Goal: Task Accomplishment & Management: Complete application form

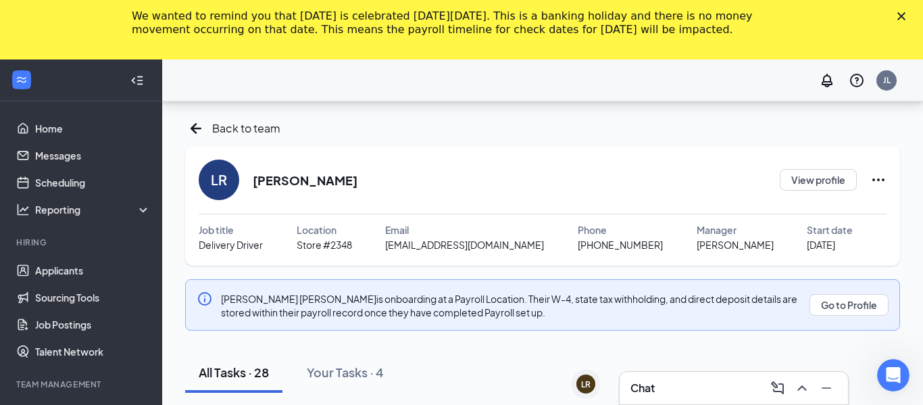
scroll to position [135, 0]
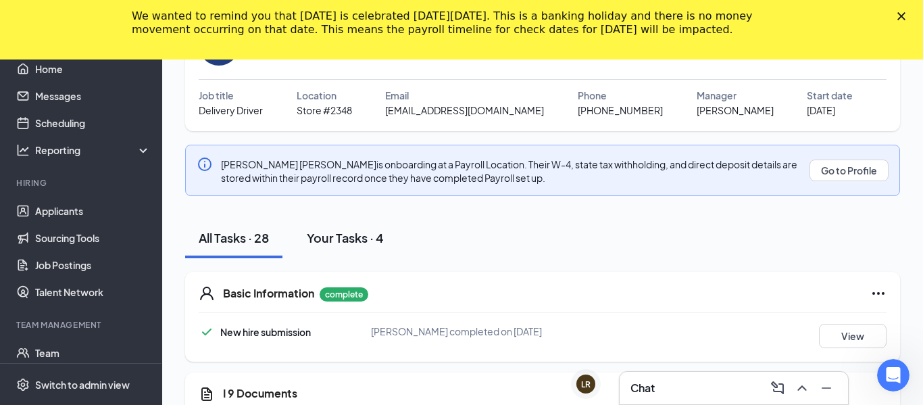
click at [364, 239] on div "Your Tasks · 4" at bounding box center [345, 237] width 77 height 17
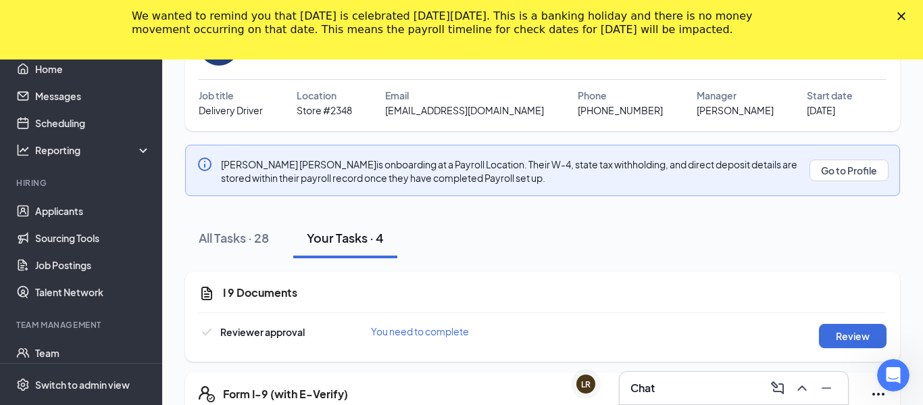
click at [646, 384] on h3 "Chat" at bounding box center [643, 388] width 24 height 15
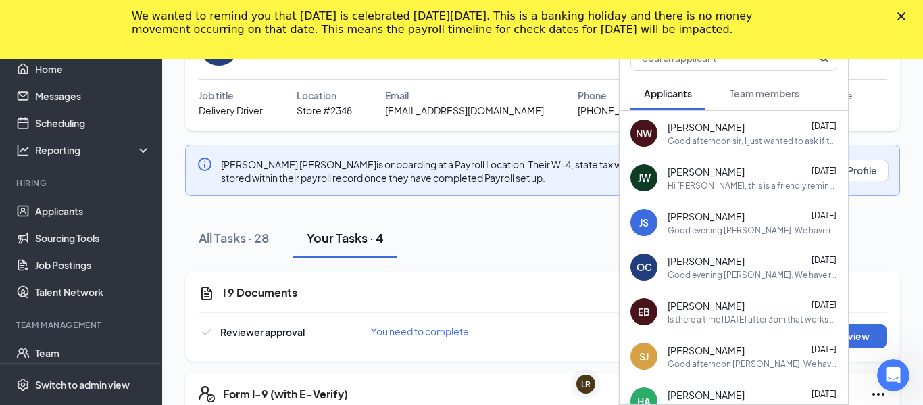
scroll to position [0, 0]
click at [777, 98] on span "Team members" at bounding box center [765, 93] width 70 height 12
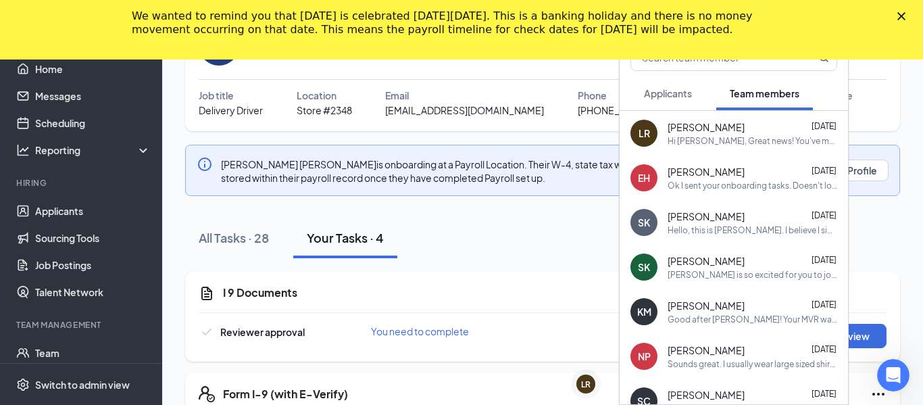
click at [723, 132] on span "[PERSON_NAME]" at bounding box center [706, 127] width 77 height 14
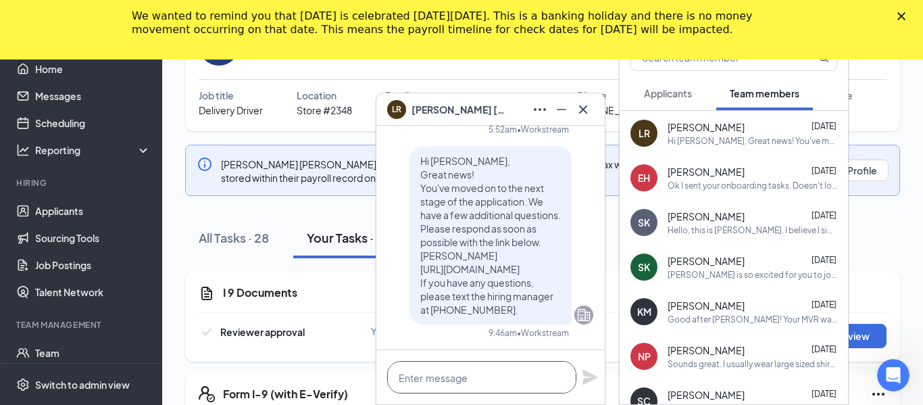
click at [522, 371] on textarea at bounding box center [481, 377] width 189 height 32
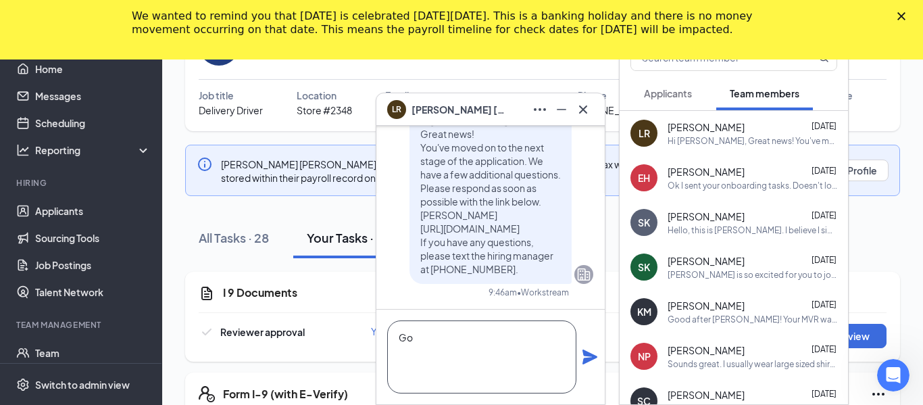
type textarea "G"
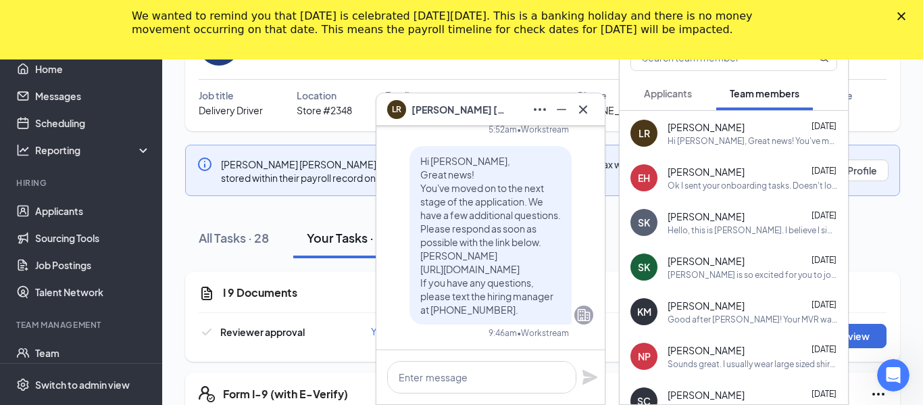
click at [461, 111] on span "[PERSON_NAME]" at bounding box center [459, 109] width 95 height 15
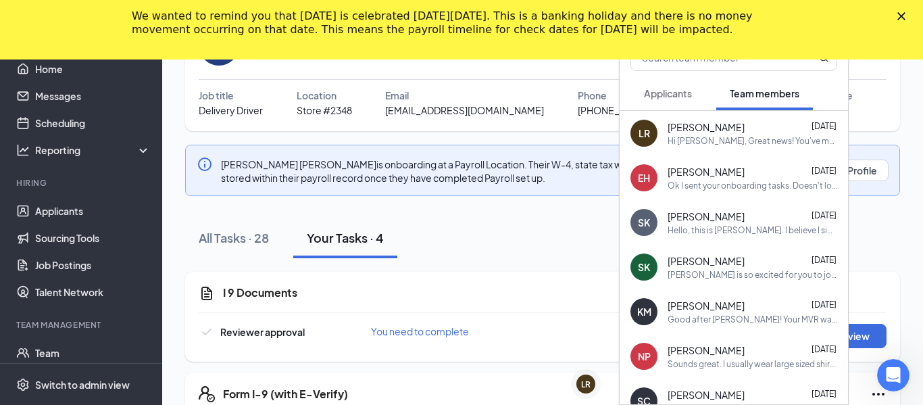
click at [904, 18] on polygon "Close" at bounding box center [902, 16] width 8 height 8
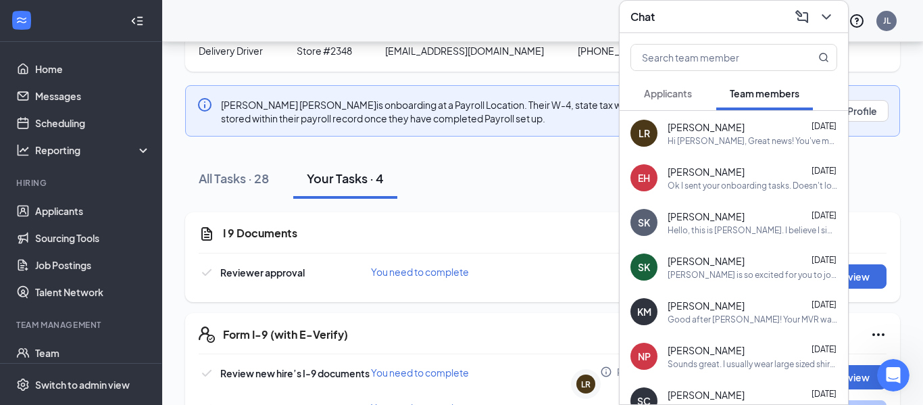
click at [669, 18] on div "Chat" at bounding box center [734, 16] width 207 height 21
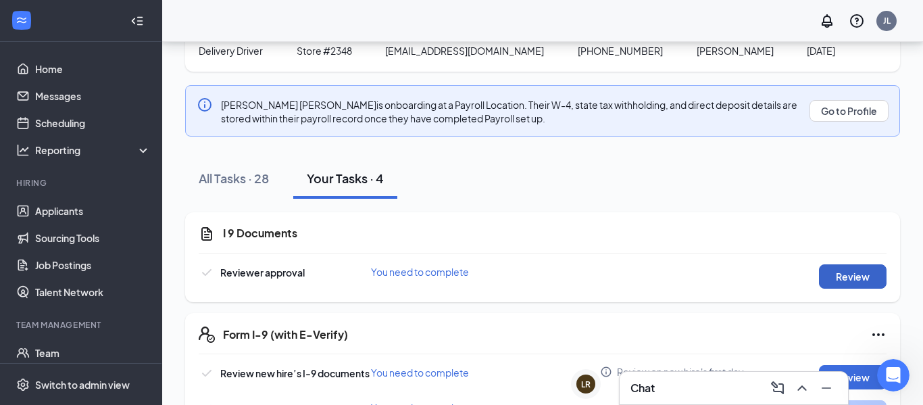
click at [833, 276] on button "Review" at bounding box center [853, 276] width 68 height 24
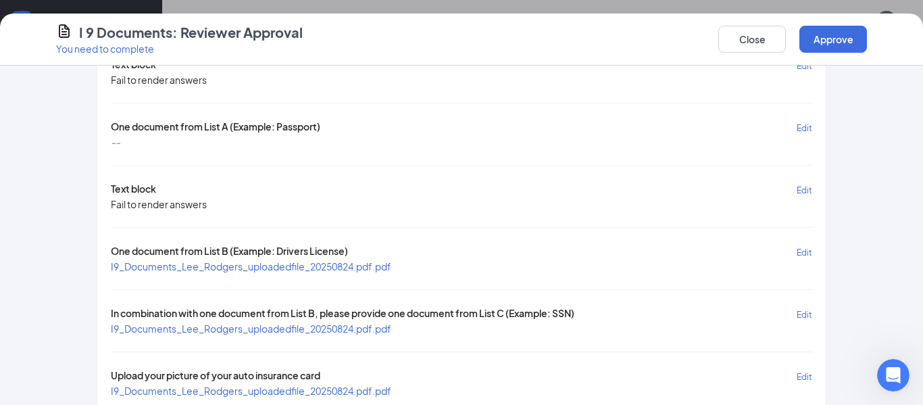
scroll to position [95, 0]
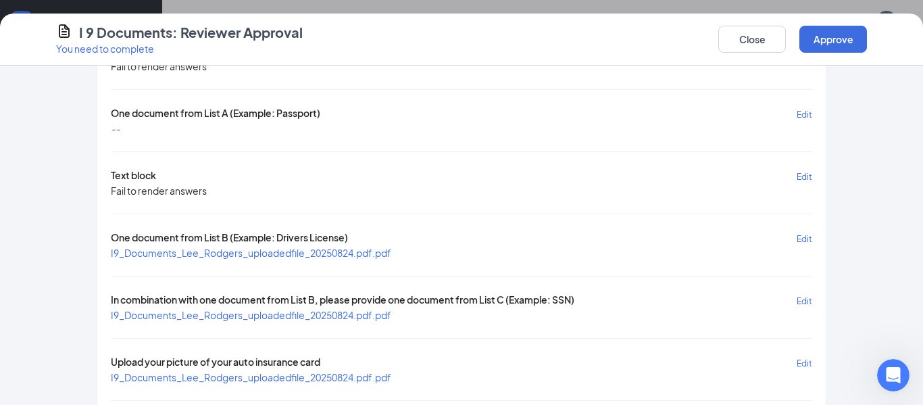
click at [360, 256] on span "I9_Documents_Lee_Rodgers_uploadedfile_20250824.pdf.pdf" at bounding box center [251, 253] width 281 height 12
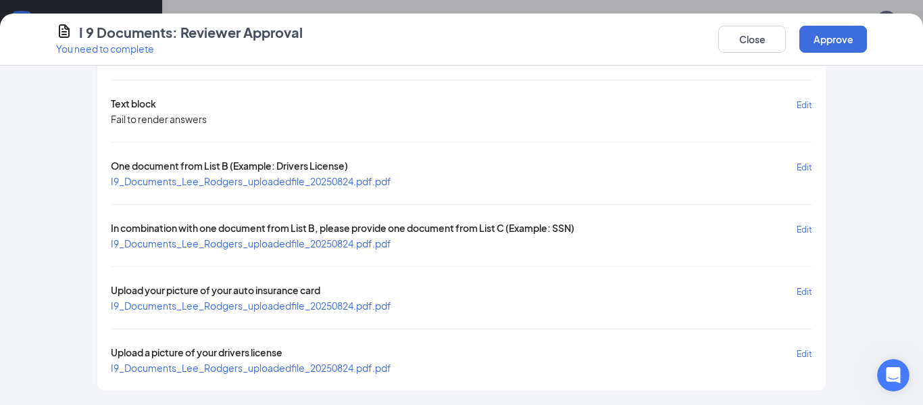
click at [341, 244] on span "I9_Documents_Lee_Rodgers_uploadedfile_20250824.pdf.pdf" at bounding box center [251, 243] width 281 height 12
click at [350, 308] on span "I9_Documents_Lee_Rodgers_uploadedfile_20250824.pdf.pdf" at bounding box center [251, 305] width 281 height 12
click at [317, 373] on span "I9_Documents_Lee_Rodgers_uploadedfile_20250824.pdf.pdf" at bounding box center [251, 368] width 281 height 12
click at [828, 37] on button "Approve" at bounding box center [834, 39] width 68 height 27
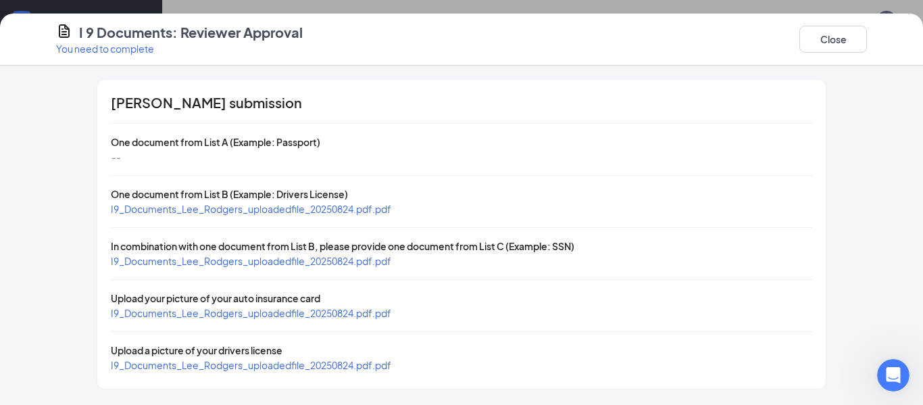
scroll to position [0, 0]
click at [838, 47] on button "Close" at bounding box center [834, 39] width 68 height 27
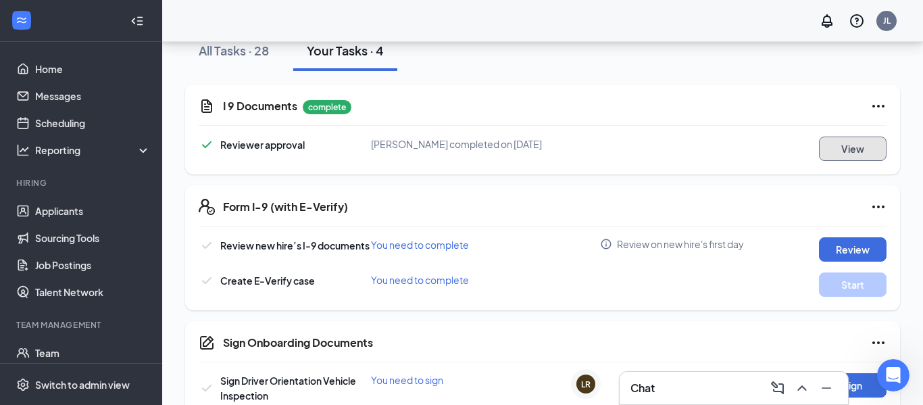
scroll to position [290, 0]
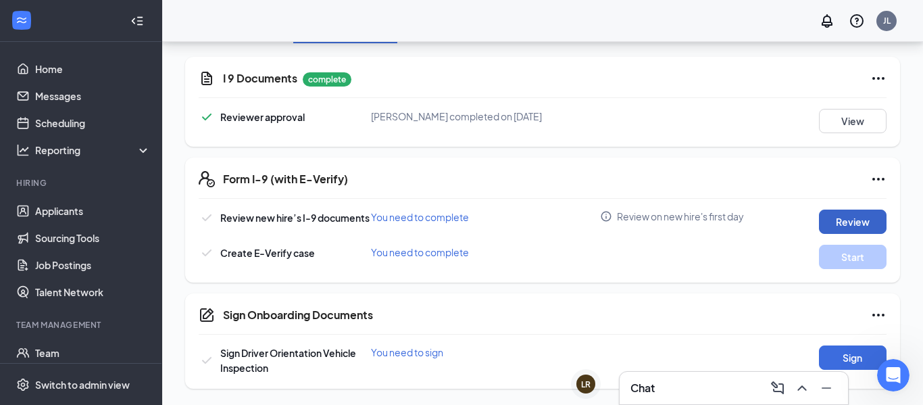
click at [864, 226] on button "Review" at bounding box center [853, 222] width 68 height 24
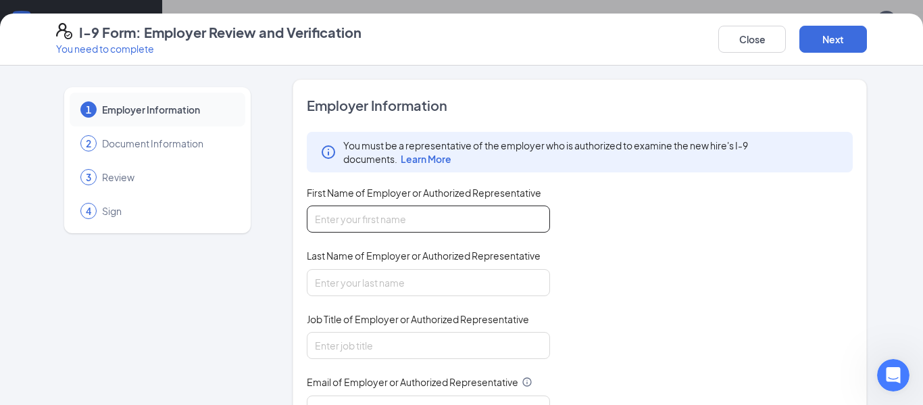
click at [470, 220] on input "First Name of Employer or Authorized Representative" at bounding box center [428, 218] width 243 height 27
type input "[PERSON_NAME]"
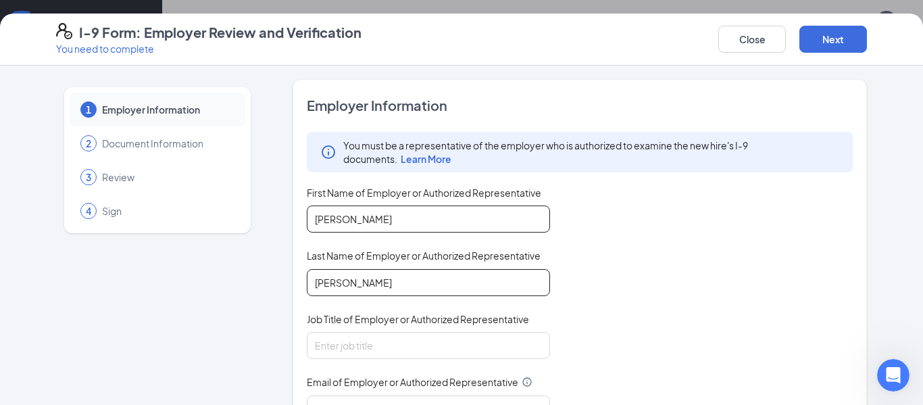
type input "[PERSON_NAME]"
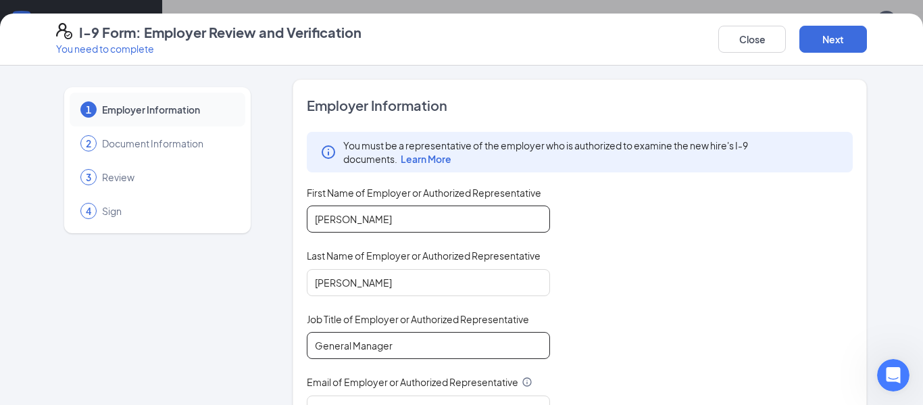
type input "General Manager"
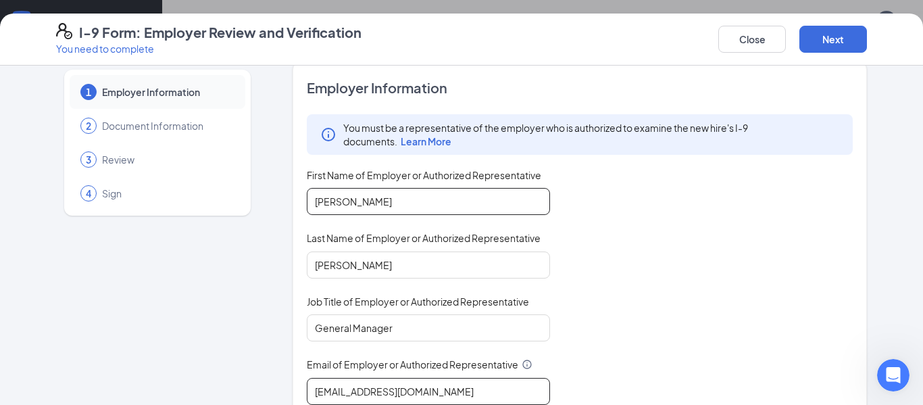
type input "[EMAIL_ADDRESS][DOMAIN_NAME]"
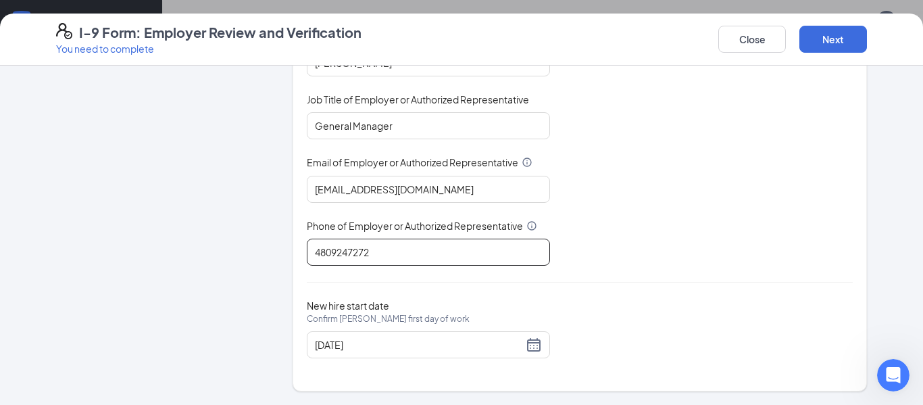
type input "4809247272"
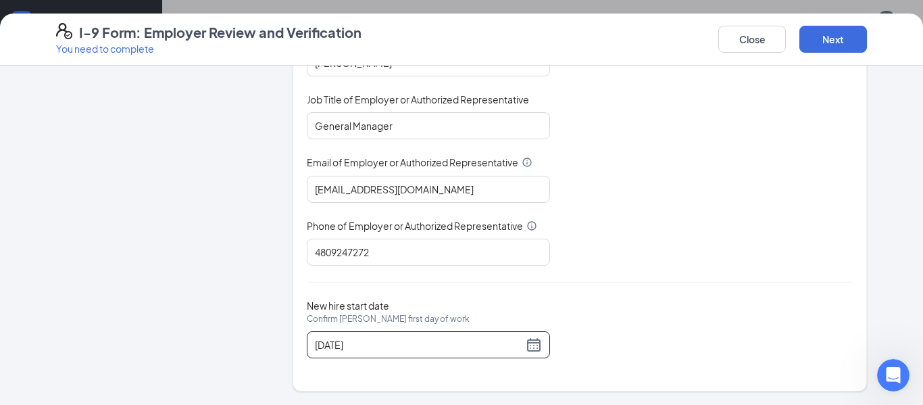
click at [558, 322] on div "New hire start date Confirm [PERSON_NAME] first day of work [DATE]" at bounding box center [580, 328] width 546 height 59
click at [833, 34] on button "Next" at bounding box center [834, 39] width 68 height 27
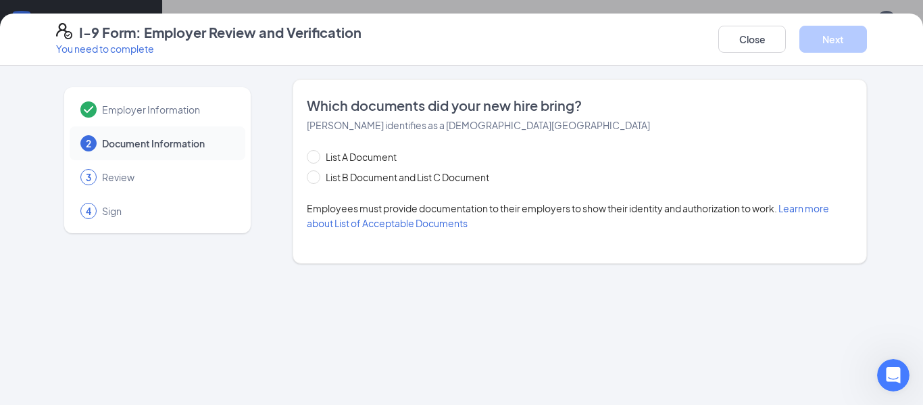
scroll to position [0, 0]
click at [408, 174] on span "List B Document and List C Document" at bounding box center [407, 177] width 174 height 15
click at [316, 174] on input "List B Document and List C Document" at bounding box center [311, 174] width 9 height 9
radio input "true"
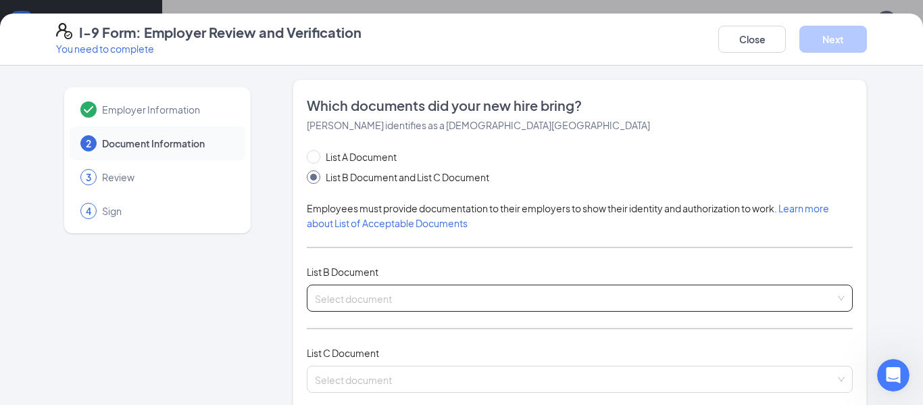
click at [387, 299] on input "search" at bounding box center [575, 295] width 521 height 20
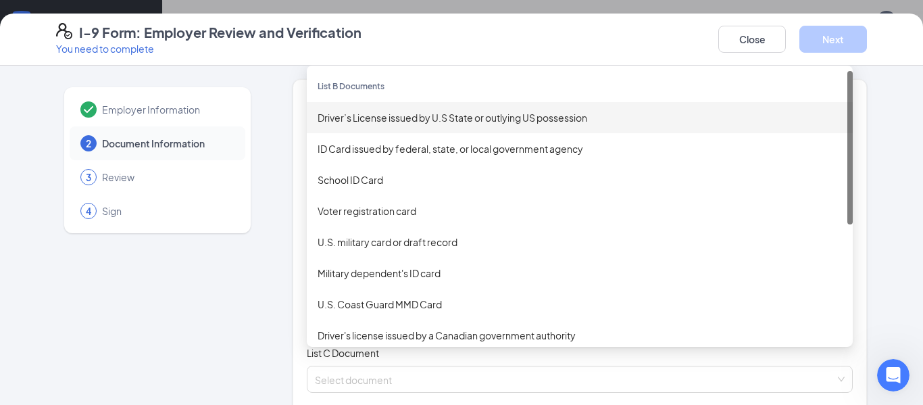
click at [460, 120] on div "Driver’s License issued by U.S State or outlying US possession" at bounding box center [580, 117] width 525 height 15
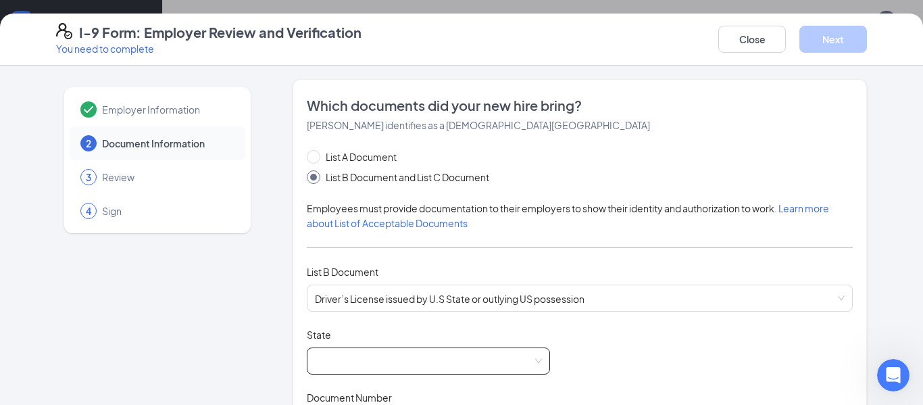
click at [421, 362] on span at bounding box center [428, 361] width 227 height 26
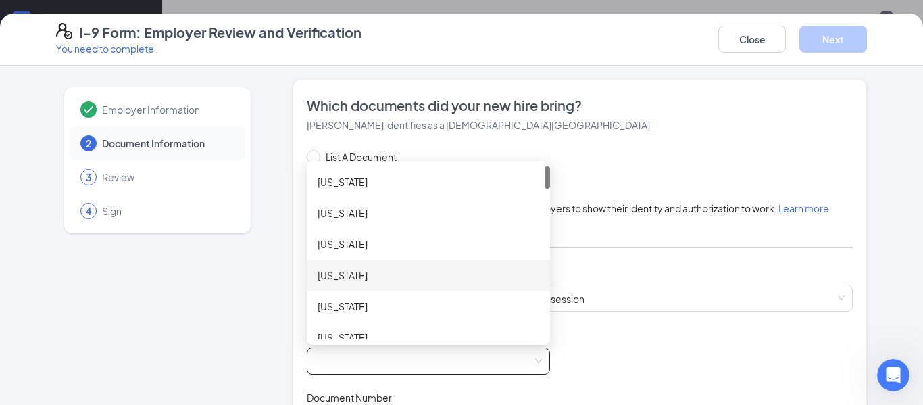
click at [395, 285] on div "[US_STATE]" at bounding box center [428, 275] width 243 height 31
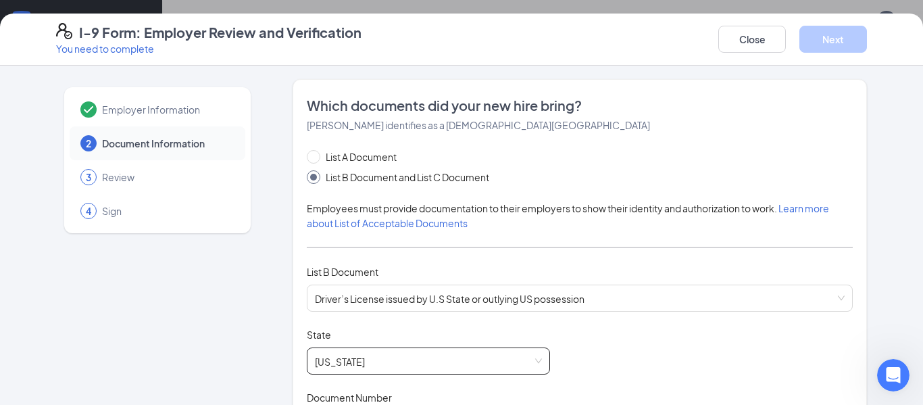
scroll to position [189, 0]
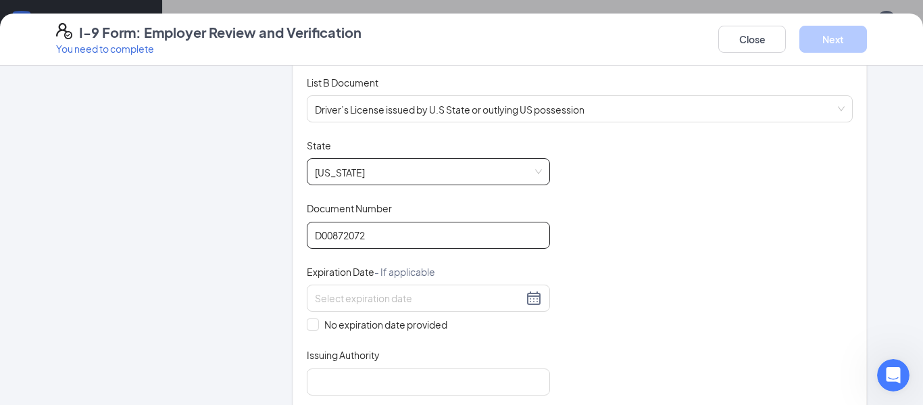
type input "D00872072"
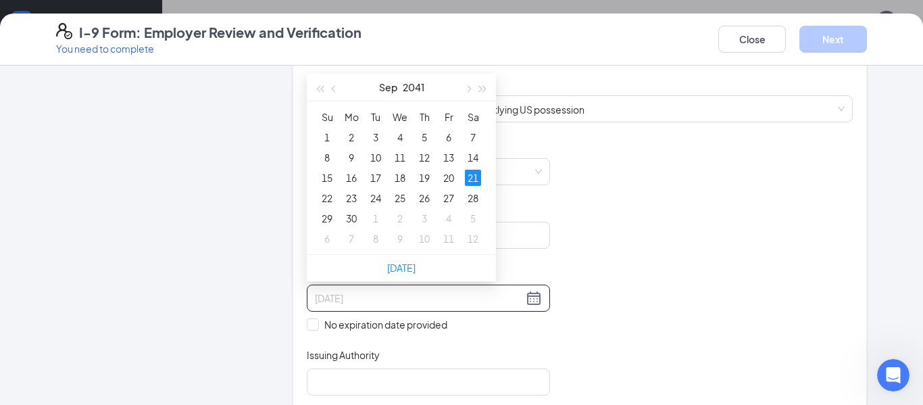
click at [471, 178] on div "21" at bounding box center [473, 178] width 16 height 16
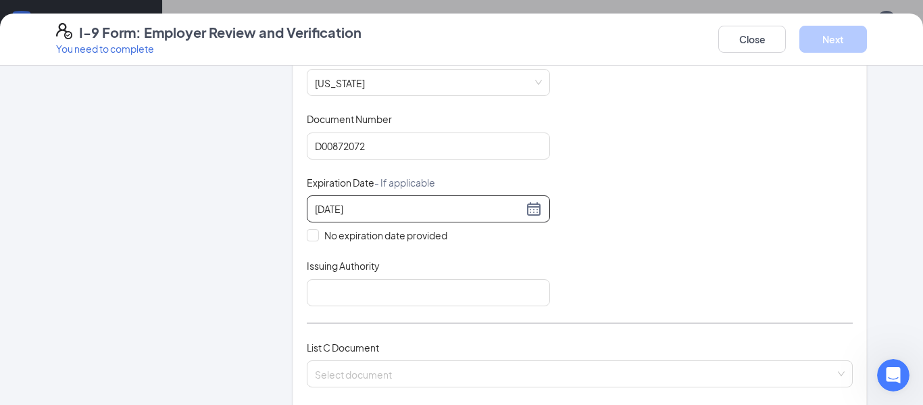
scroll to position [279, 0]
type input "[DATE]"
click at [428, 293] on input "Issuing Authority" at bounding box center [428, 292] width 243 height 27
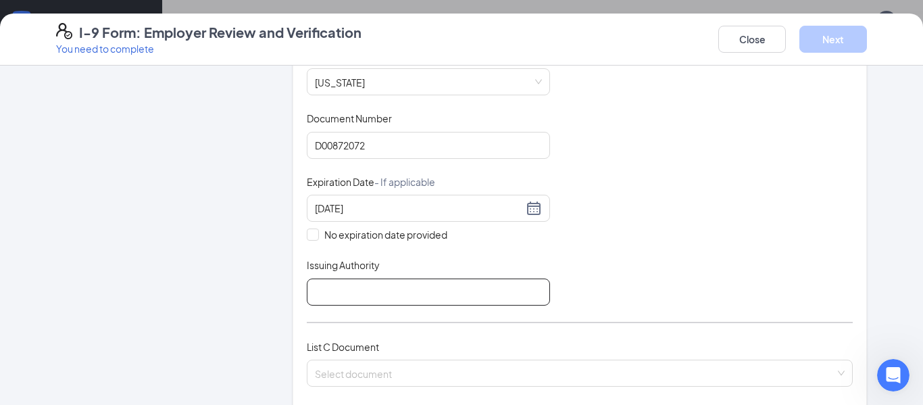
type input "[US_STATE]"
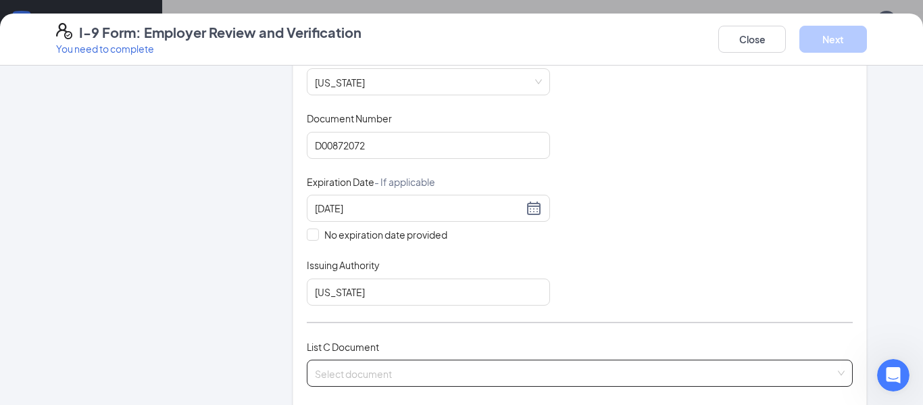
click at [488, 367] on input "search" at bounding box center [575, 370] width 521 height 20
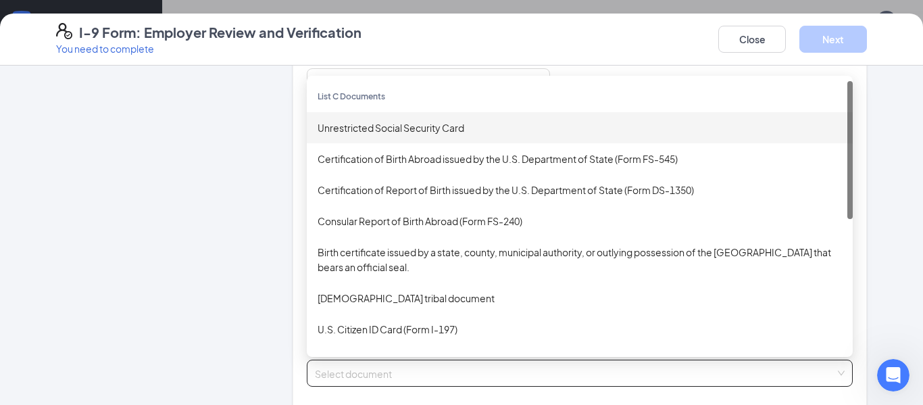
click at [453, 131] on div "Unrestricted Social Security Card" at bounding box center [580, 127] width 525 height 15
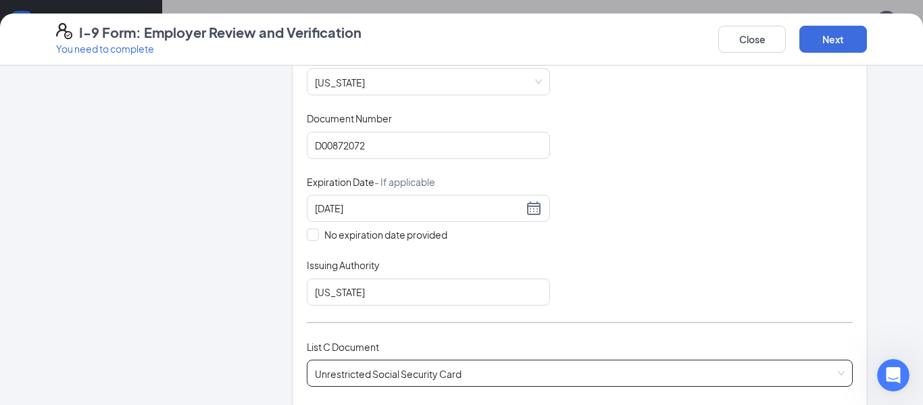
click at [573, 248] on div "Document Title Driver’s License issued by U.S State or outlying US possession S…" at bounding box center [580, 177] width 546 height 257
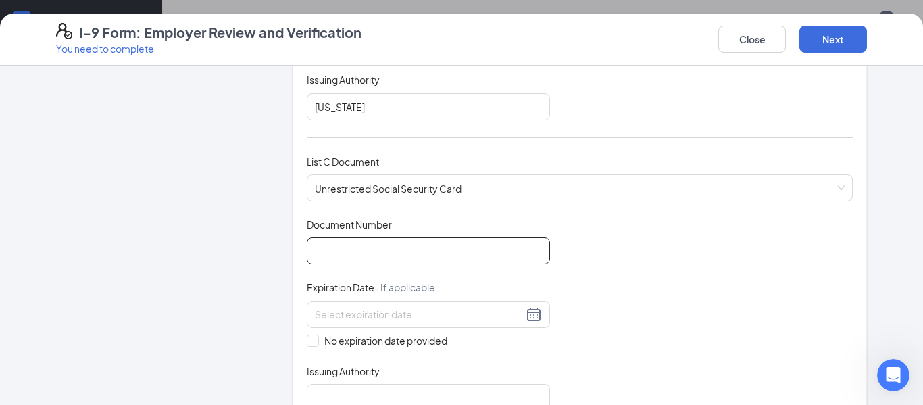
scroll to position [465, 0]
click at [408, 247] on input "Document Number" at bounding box center [428, 250] width 243 height 27
type input "553477302"
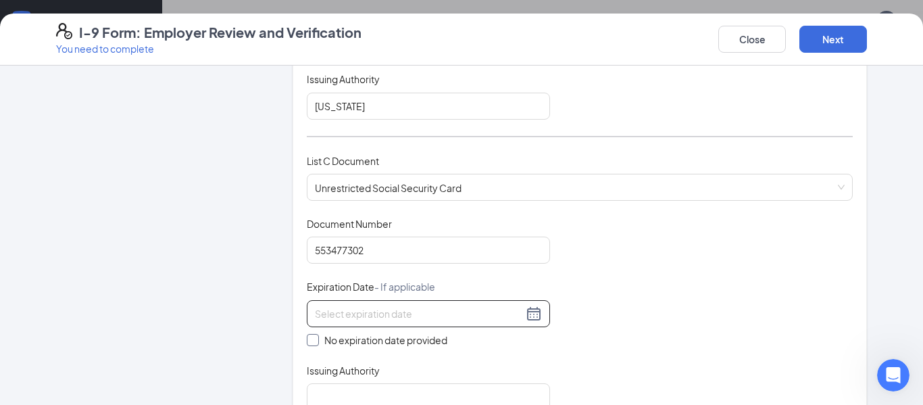
click at [316, 339] on span at bounding box center [313, 340] width 12 height 12
click at [316, 339] on input "No expiration date provided" at bounding box center [311, 338] width 9 height 9
checkbox input "true"
click at [350, 391] on input "Issuing Authority" at bounding box center [428, 399] width 243 height 27
type input "Social Security Administration"
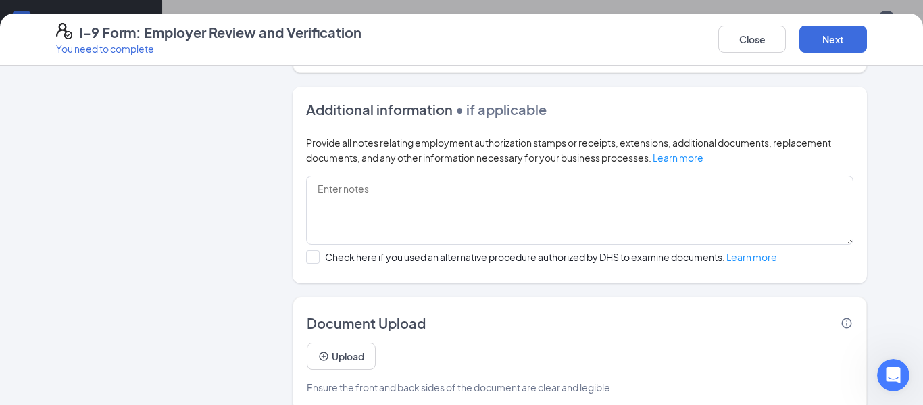
scroll to position [858, 0]
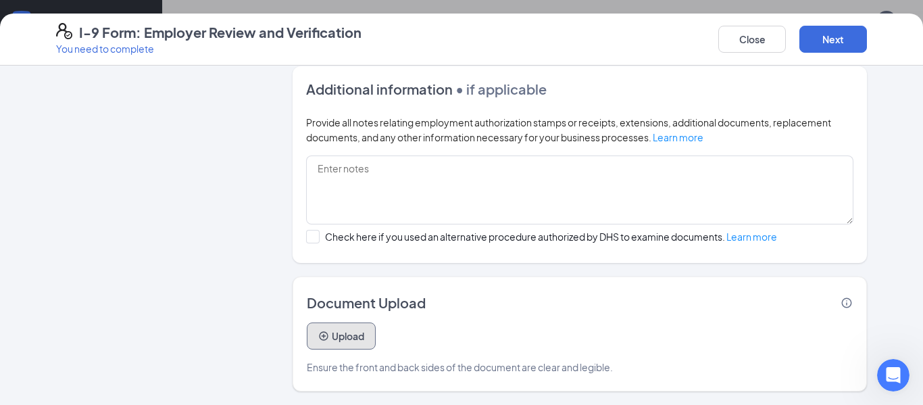
click at [342, 331] on button "Upload" at bounding box center [341, 335] width 69 height 27
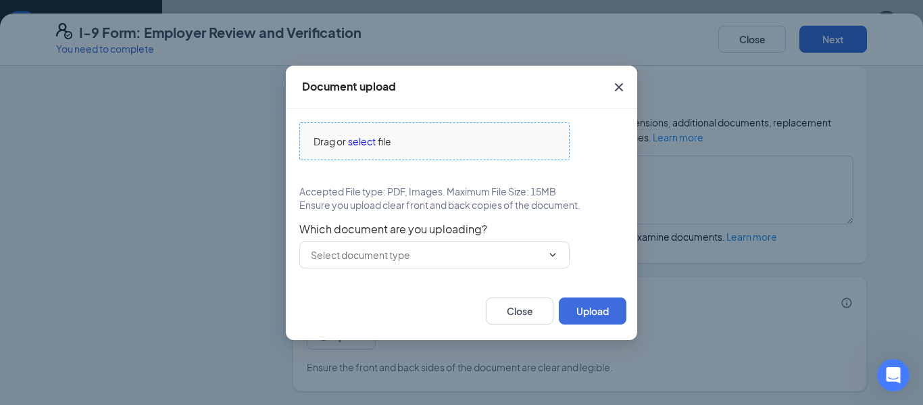
click at [362, 144] on span "select" at bounding box center [362, 141] width 28 height 15
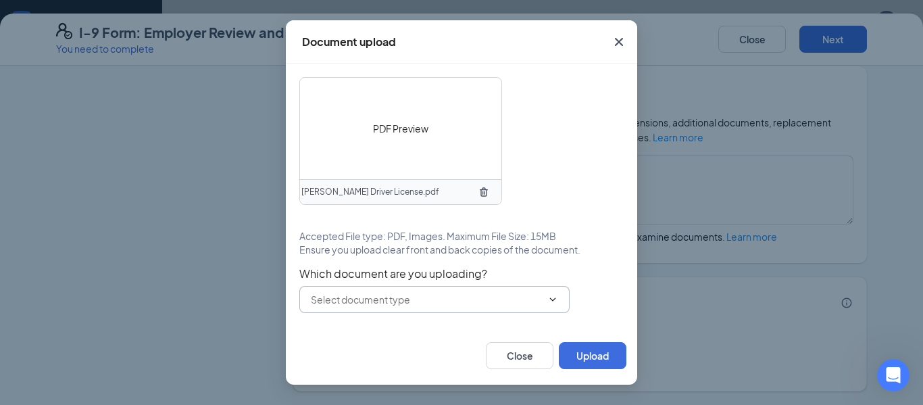
click at [383, 300] on input "text" at bounding box center [426, 299] width 231 height 15
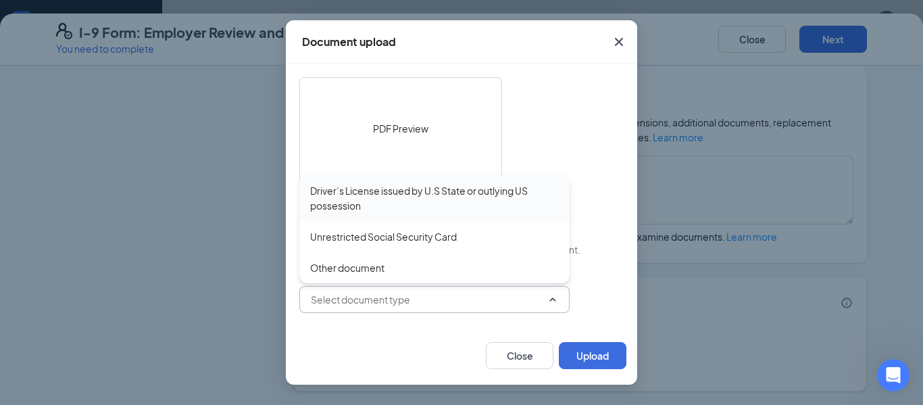
click at [421, 190] on div "Driver’s License issued by U.S State or outlying US possession" at bounding box center [434, 198] width 249 height 30
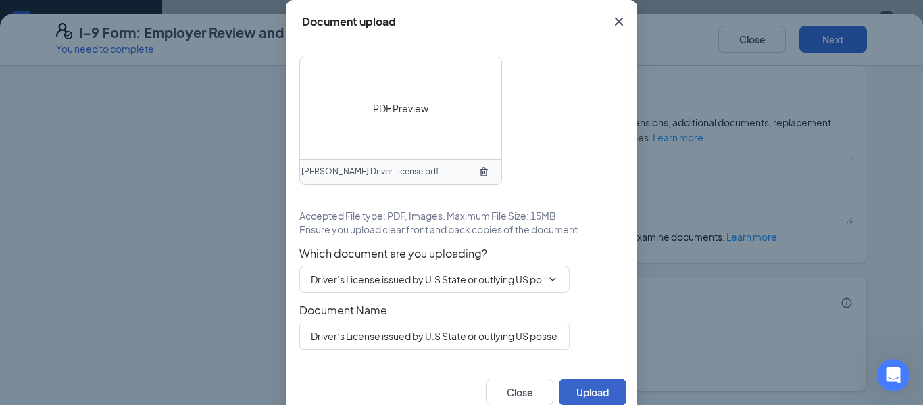
click at [597, 385] on button "Upload" at bounding box center [593, 392] width 68 height 27
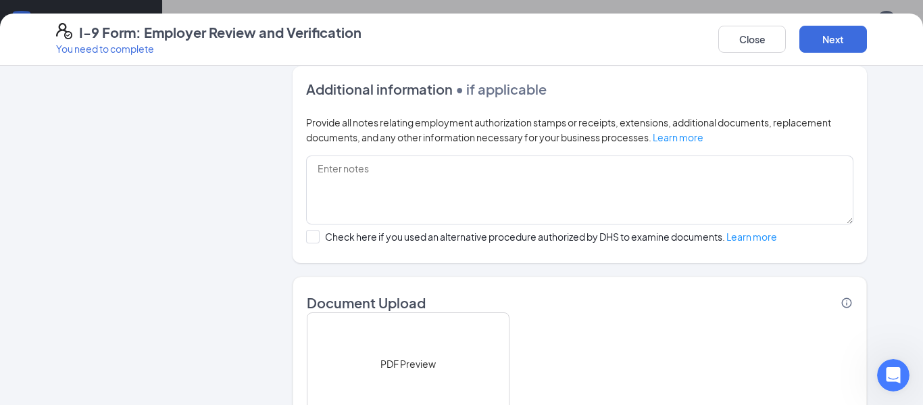
click at [600, 339] on div "PDF Preview Driver’s License issued by U.S State or outlying US possession Uplo…" at bounding box center [580, 407] width 546 height 190
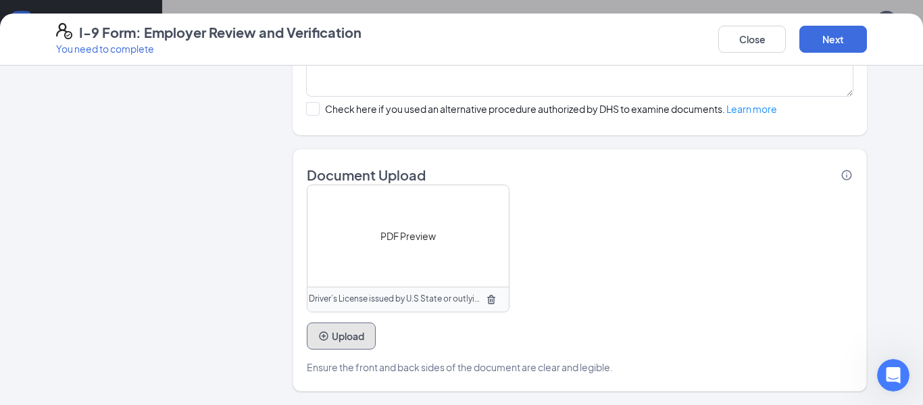
click at [351, 338] on button "Upload" at bounding box center [341, 335] width 69 height 27
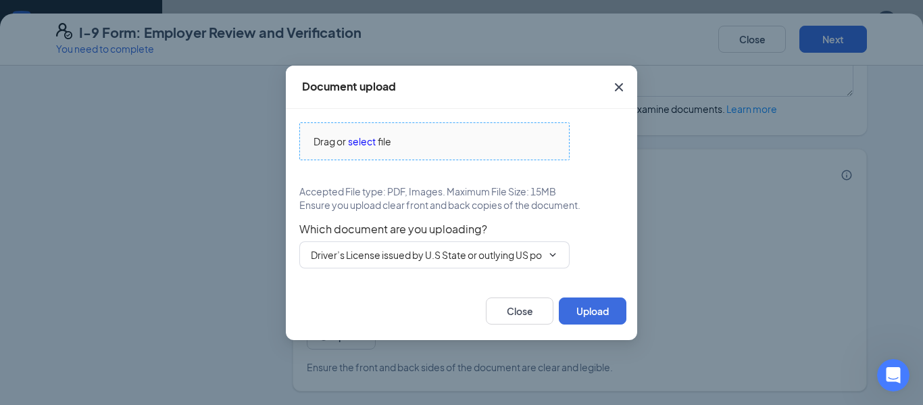
click at [362, 143] on span "select" at bounding box center [362, 141] width 28 height 15
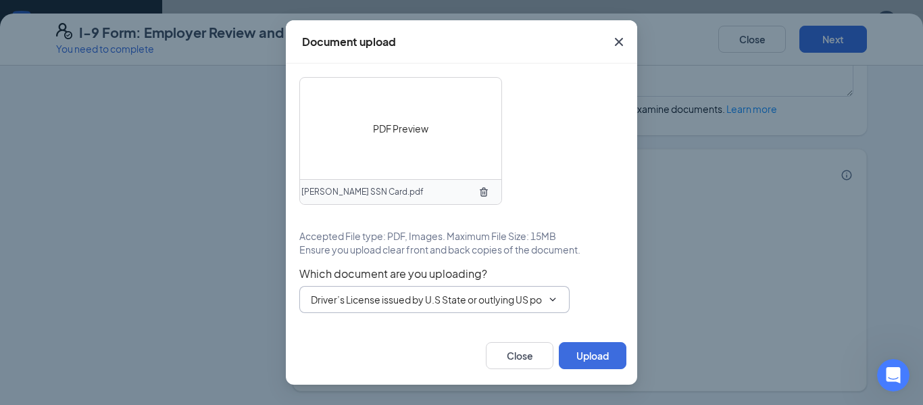
click at [416, 308] on span "Driver’s License issued by U.S State or outlying US possession" at bounding box center [434, 299] width 270 height 27
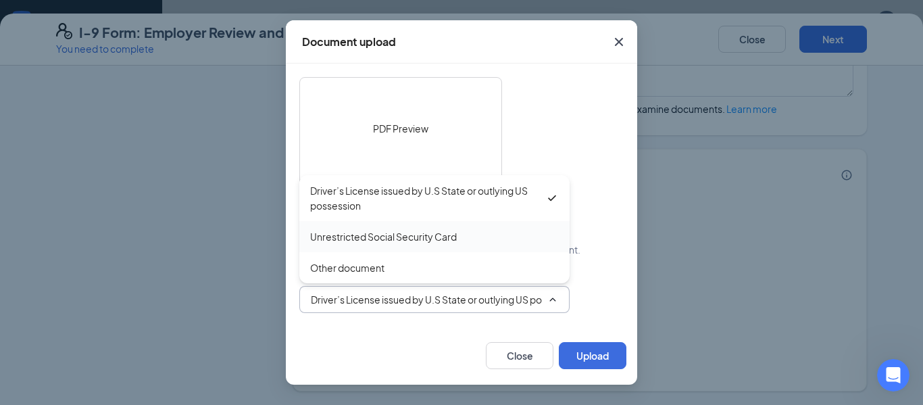
click at [433, 240] on div "Unrestricted Social Security Card" at bounding box center [383, 236] width 147 height 15
type input "Unrestricted Social Security Card"
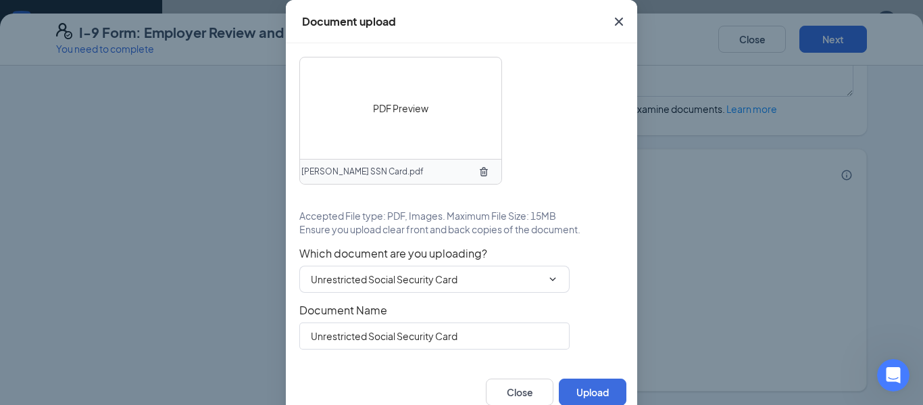
click at [602, 332] on div "Unrestricted Social Security Card" at bounding box center [461, 335] width 324 height 27
click at [587, 385] on button "Upload" at bounding box center [593, 392] width 68 height 27
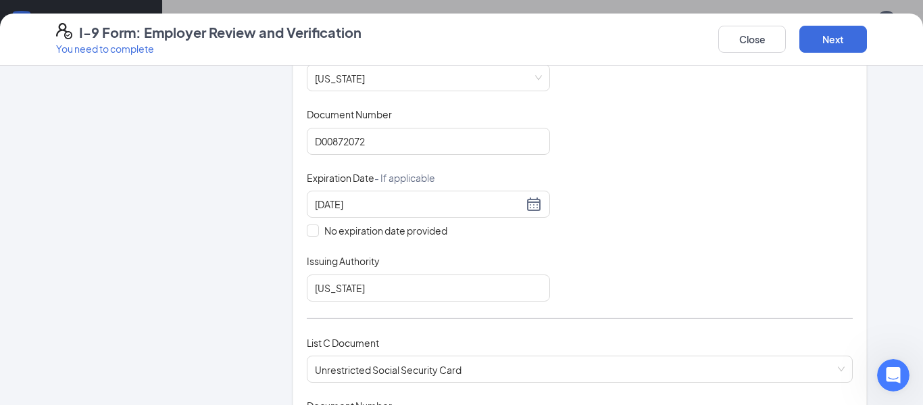
scroll to position [270, 0]
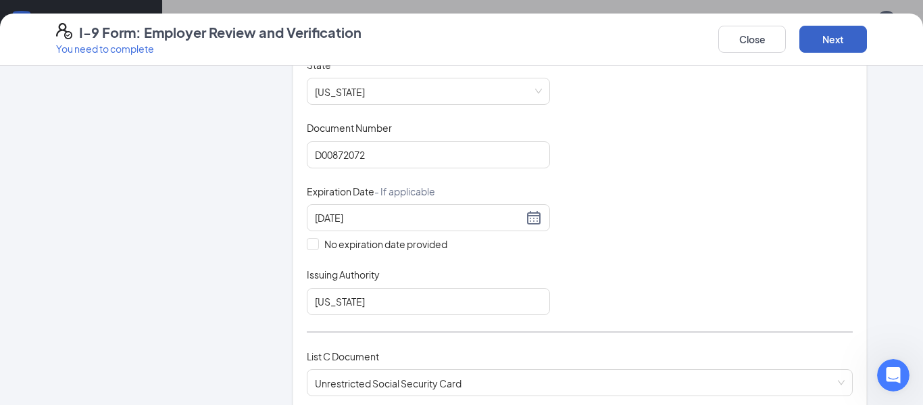
click at [848, 42] on button "Next" at bounding box center [834, 39] width 68 height 27
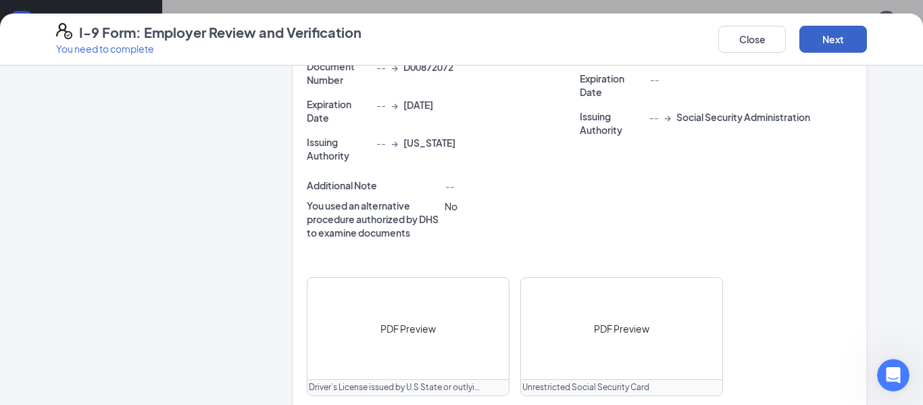
scroll to position [579, 0]
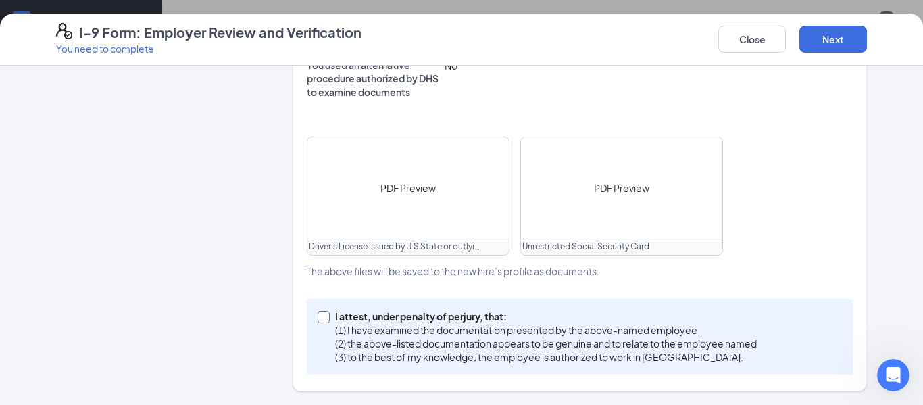
click at [326, 318] on input "I attest, under penalty of [PERSON_NAME], that: (1) I have examined the documen…" at bounding box center [322, 315] width 9 height 9
checkbox input "true"
click at [836, 48] on button "Next" at bounding box center [834, 39] width 68 height 27
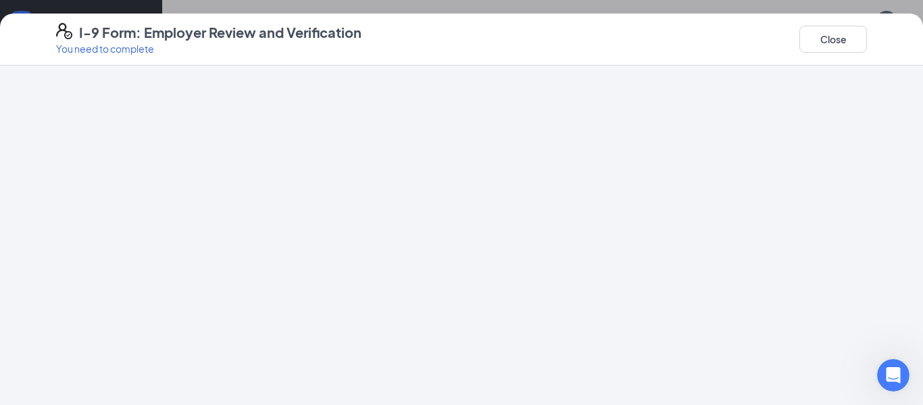
scroll to position [0, 0]
